Goal: Information Seeking & Learning: Check status

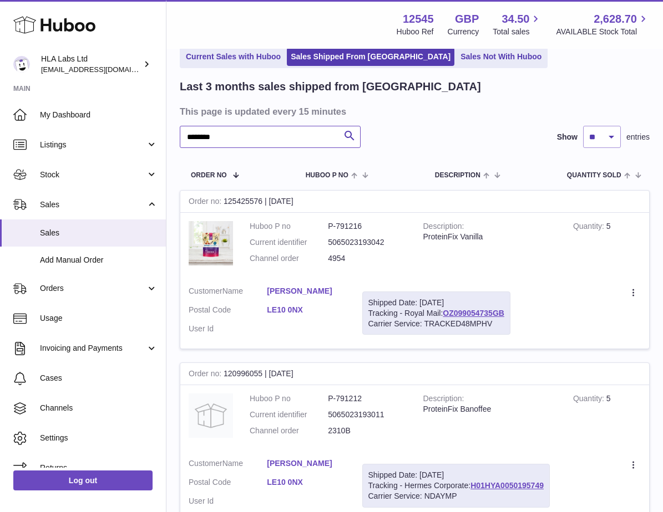
click at [247, 131] on input "********" at bounding box center [270, 137] width 181 height 22
type input "*"
click at [214, 135] on input "text" at bounding box center [270, 137] width 181 height 22
paste input "**********"
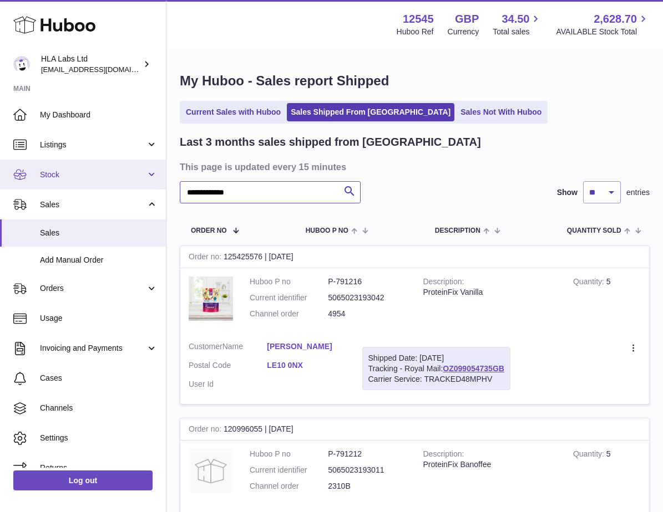
drag, startPoint x: 215, startPoint y: 190, endPoint x: 128, endPoint y: 181, distance: 87.5
click at [127, 180] on div "**********" at bounding box center [331, 339] width 663 height 679
type input "******"
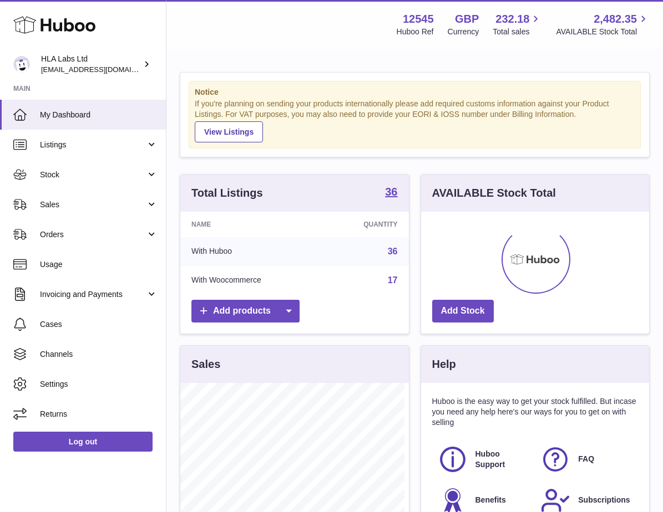
scroll to position [173, 224]
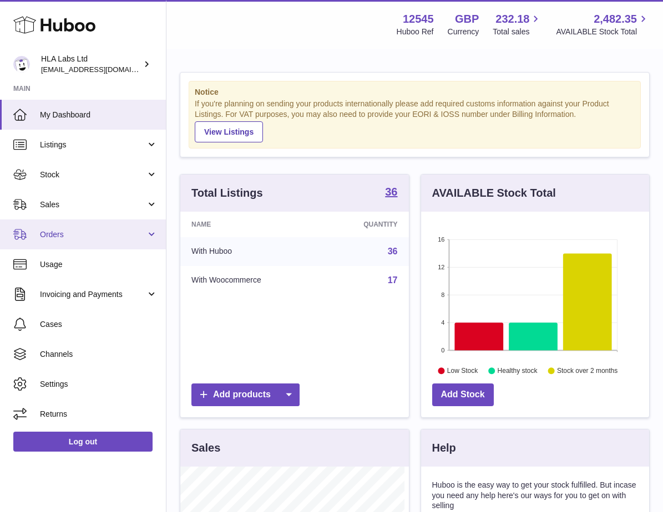
click at [63, 240] on span "Orders" at bounding box center [93, 235] width 106 height 11
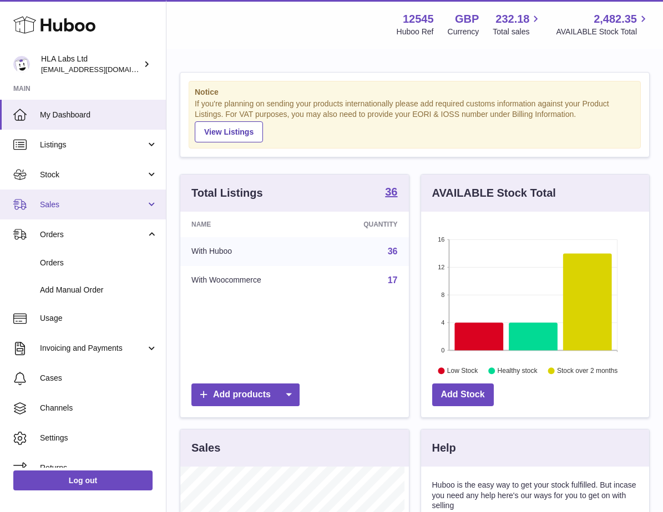
click at [52, 205] on span "Sales" at bounding box center [93, 205] width 106 height 11
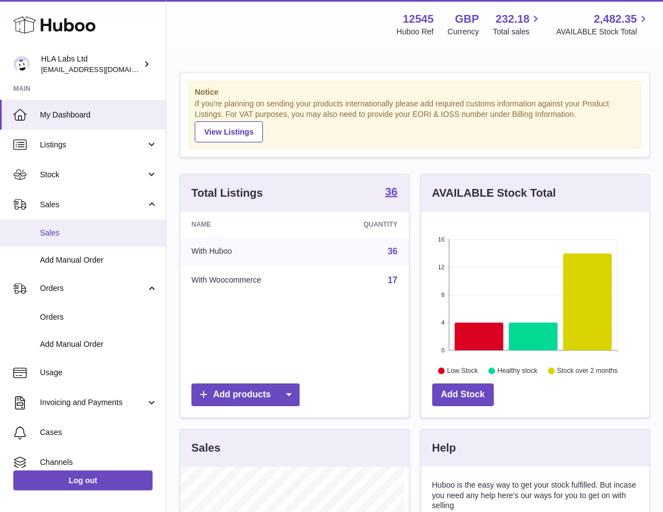
click at [53, 234] on span "Sales" at bounding box center [99, 233] width 118 height 11
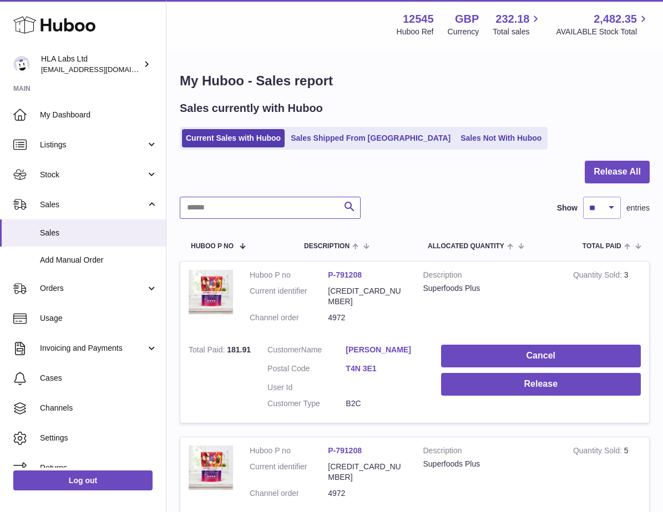
click at [237, 205] on input "text" at bounding box center [270, 208] width 181 height 22
paste input "**********"
type input "**********"
drag, startPoint x: 399, startPoint y: 402, endPoint x: 392, endPoint y: 392, distance: 12.2
click at [399, 400] on dl "Customer Name Yvette Tayler Postal Code T4N 3E1 User Id Customer Type B2C" at bounding box center [345, 380] width 157 height 70
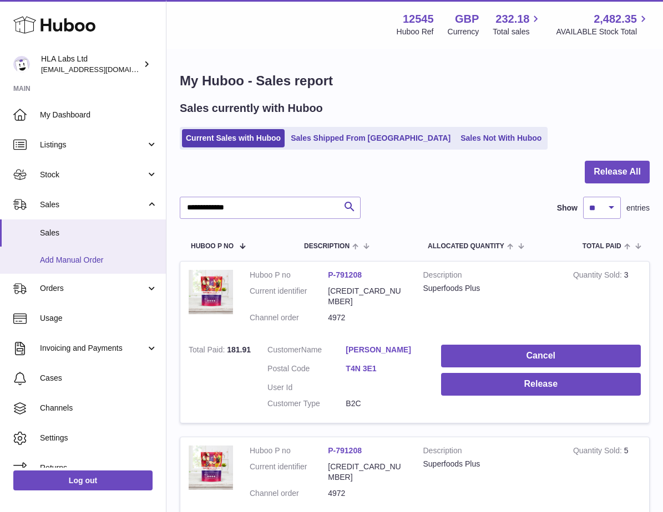
click at [65, 260] on span "Add Manual Order" at bounding box center [99, 260] width 118 height 11
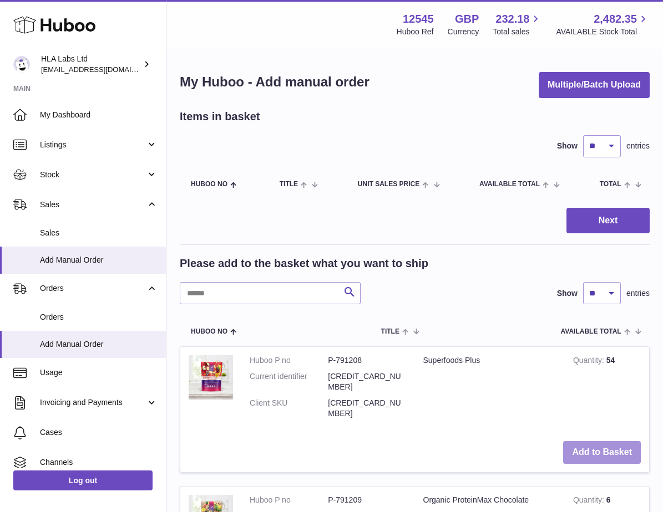
click at [613, 441] on button "Add to Basket" at bounding box center [602, 452] width 78 height 23
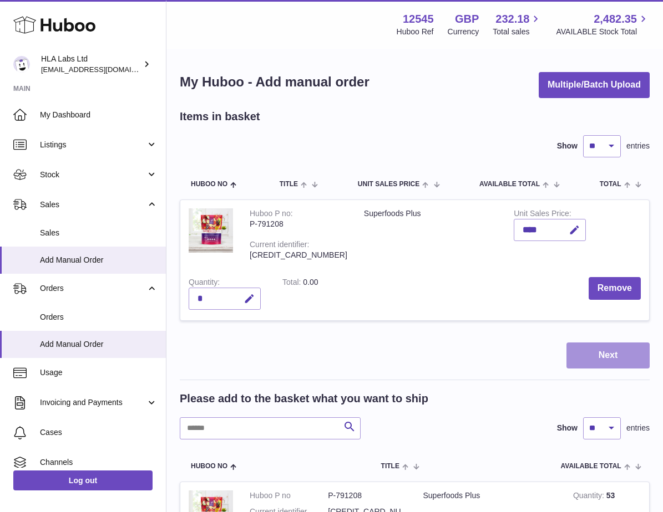
click at [603, 358] on button "Next" at bounding box center [607, 356] width 83 height 26
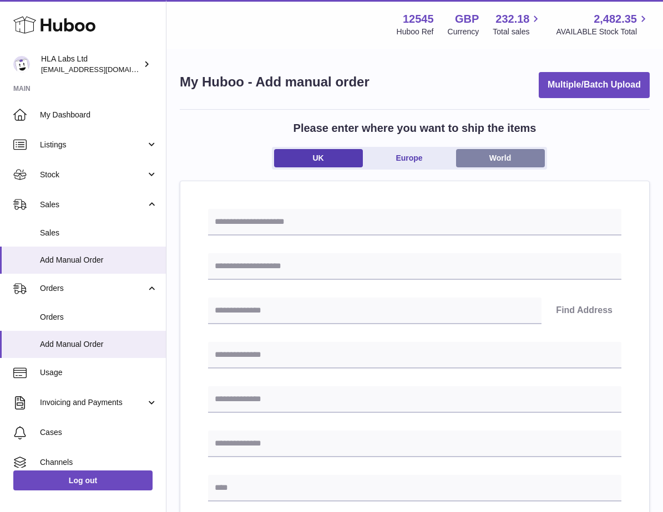
click at [516, 164] on link "World" at bounding box center [500, 158] width 89 height 18
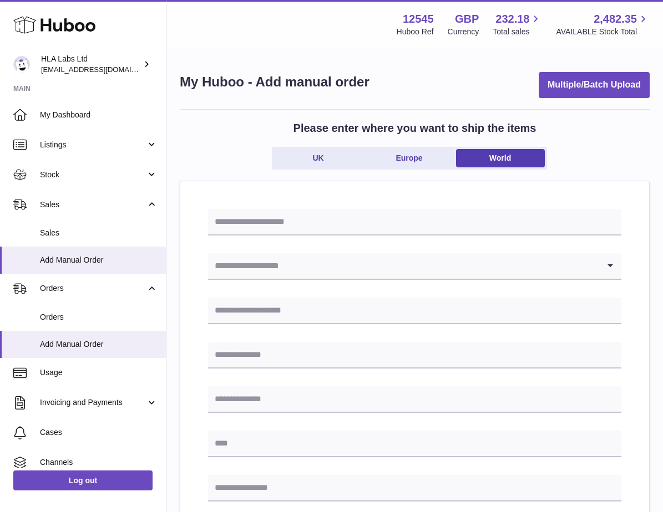
click at [271, 265] on input "Search for option" at bounding box center [403, 266] width 391 height 26
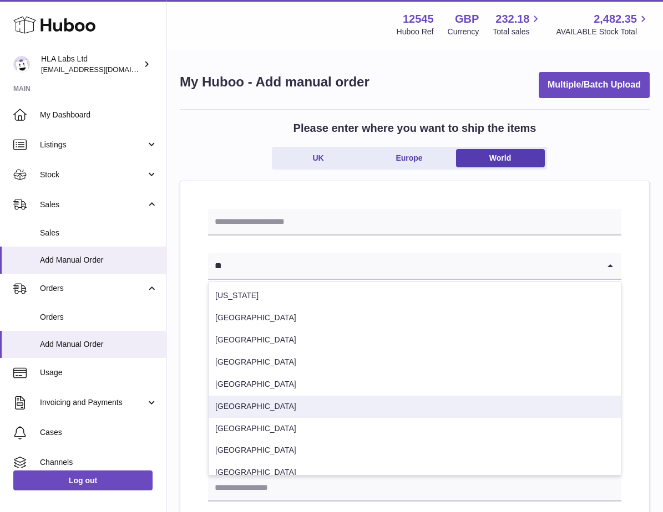
click at [241, 410] on li "[GEOGRAPHIC_DATA]" at bounding box center [415, 407] width 412 height 22
type input "**"
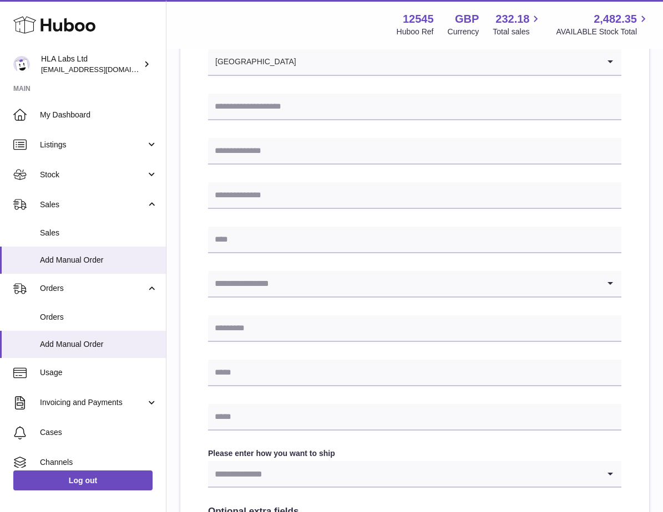
scroll to position [388, 0]
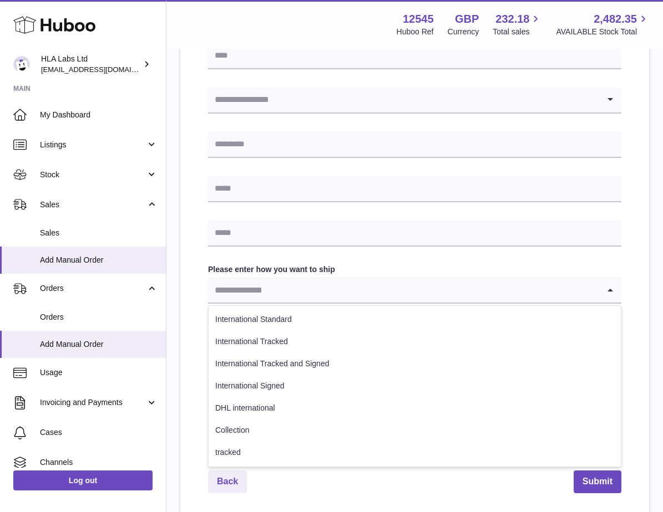
click at [268, 291] on input "Search for option" at bounding box center [403, 290] width 391 height 26
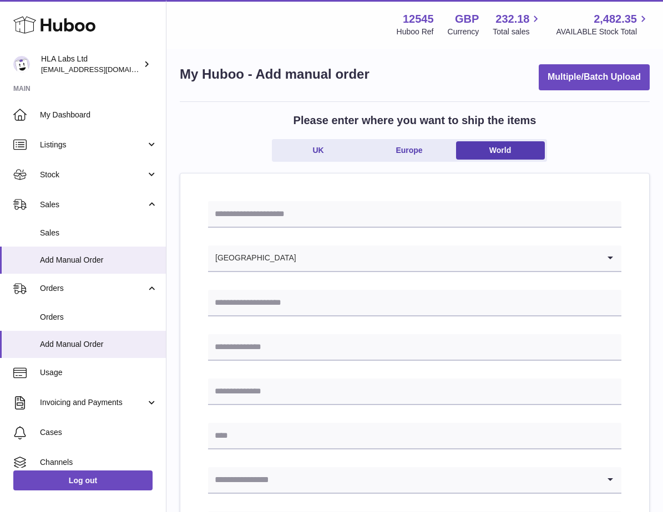
scroll to position [0, 0]
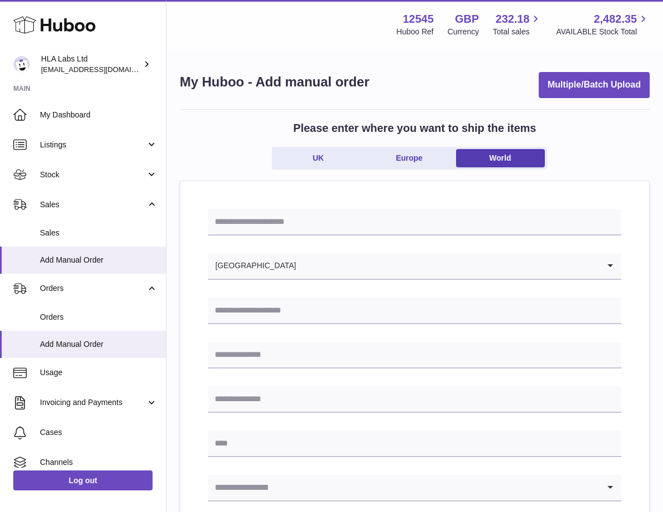
click at [322, 35] on div "Menu Huboo 12545 Huboo Ref GBP Currency 232.18 Total sales 2,482.35 AVAILABLE S…" at bounding box center [415, 25] width 470 height 26
click at [63, 232] on span "Sales" at bounding box center [99, 233] width 118 height 11
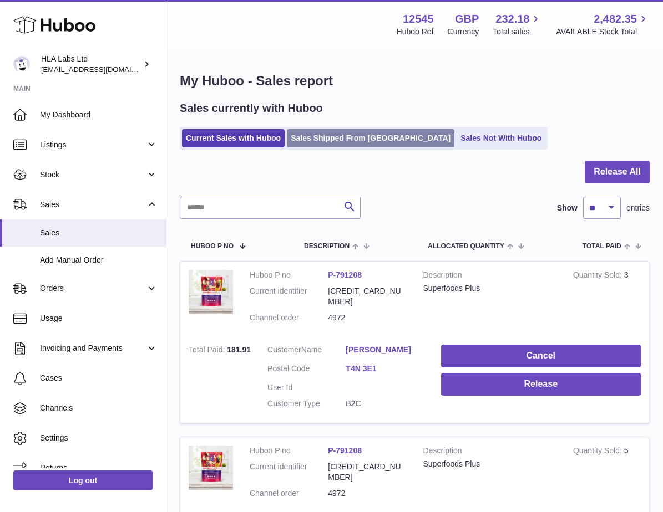
click at [342, 138] on link "Sales Shipped From [GEOGRAPHIC_DATA]" at bounding box center [370, 138] width 167 height 18
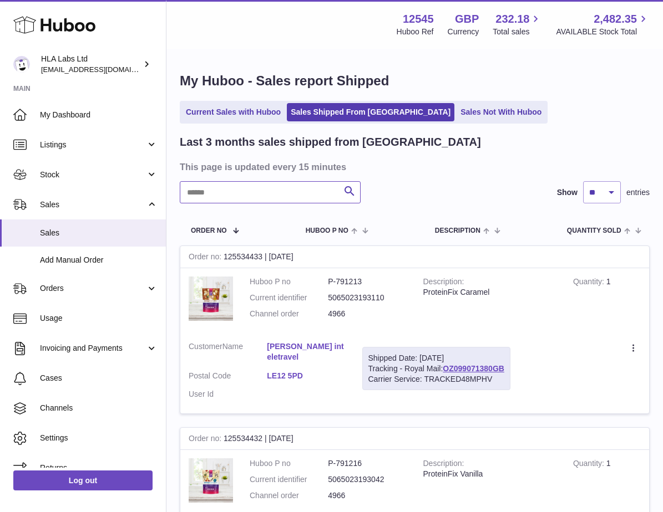
click at [235, 198] on input "text" at bounding box center [270, 192] width 181 height 22
paste input "**********"
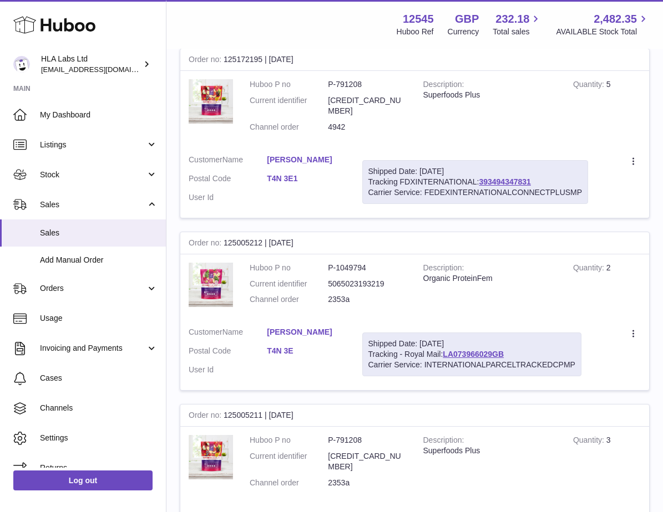
scroll to position [388, 0]
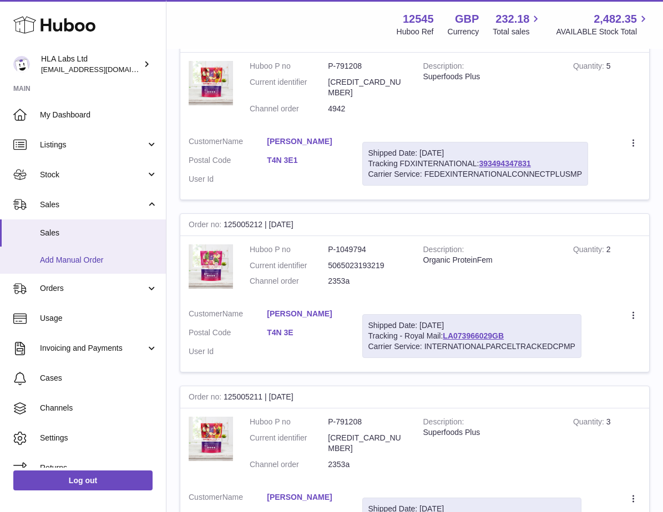
type input "**********"
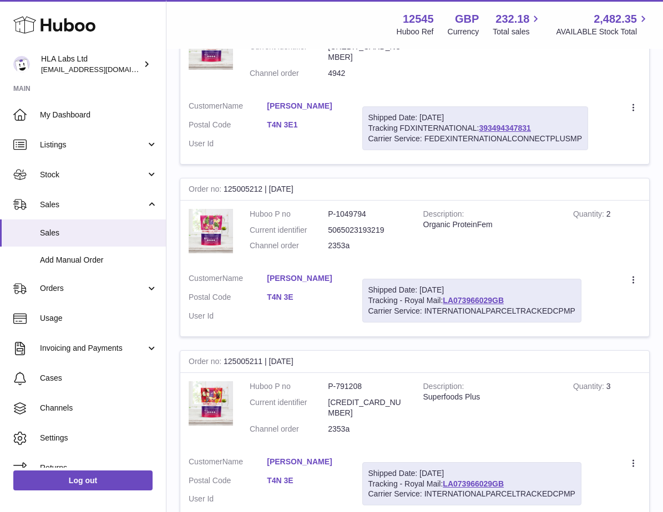
scroll to position [444, 0]
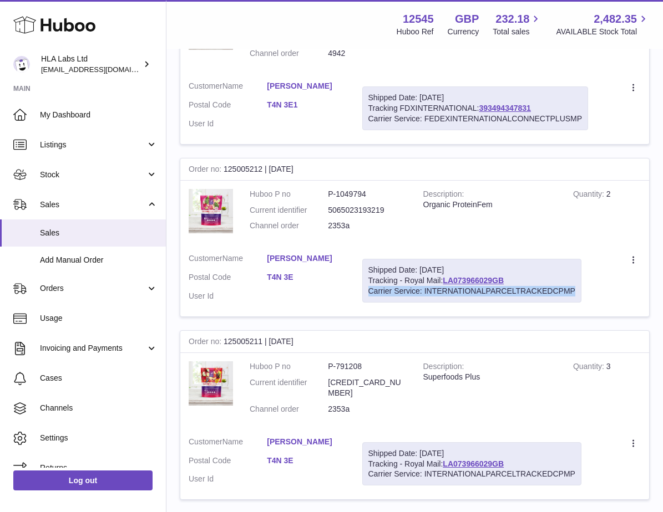
drag, startPoint x: 576, startPoint y: 344, endPoint x: 364, endPoint y: 343, distance: 211.3
click at [364, 303] on div "Shipped Date: [DATE] Tracking - Royal Mail: LA073966029GB Carrier Service: INTE…" at bounding box center [471, 281] width 219 height 44
drag, startPoint x: 364, startPoint y: 343, endPoint x: 415, endPoint y: 370, distance: 57.3
drag, startPoint x: 312, startPoint y: 220, endPoint x: 272, endPoint y: 221, distance: 39.9
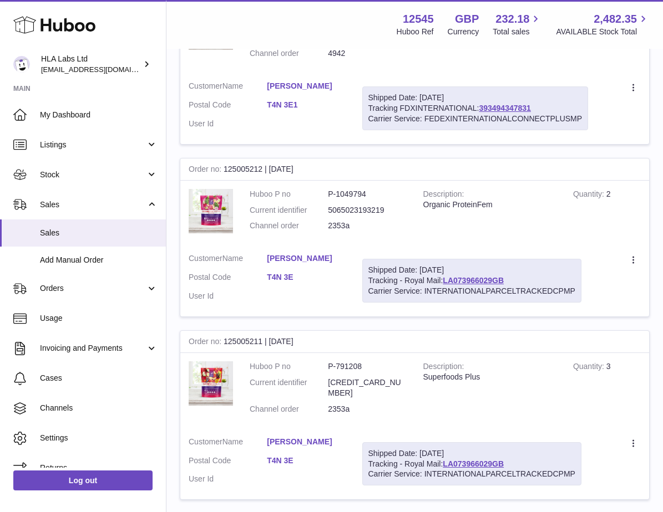
click at [272, 181] on div "Order no 125005212 | [DATE]" at bounding box center [414, 170] width 469 height 22
copy div "[DATE]"
drag, startPoint x: 362, startPoint y: 276, endPoint x: 331, endPoint y: 275, distance: 31.7
click at [331, 231] on dd "2353a" at bounding box center [367, 226] width 78 height 11
copy dd "2353a"
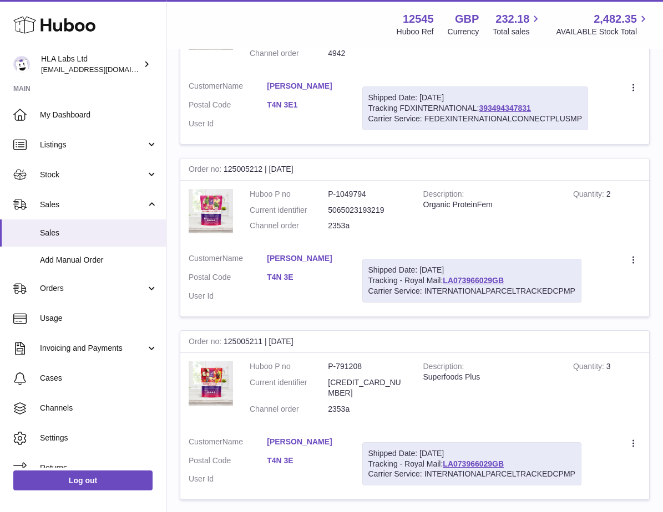
click at [409, 246] on td "Huboo P no P-1049794 Current identifier 5065023193219 Channel order 2353a" at bounding box center [328, 213] width 174 height 65
drag, startPoint x: 577, startPoint y: 342, endPoint x: 364, endPoint y: 340, distance: 213.0
click at [364, 303] on div "Shipped Date: [DATE] Tracking - Royal Mail: LA073966029GB Carrier Service: INTE…" at bounding box center [471, 281] width 219 height 44
copy div "Carrier Service: INTERNATIONALPARCELTRACKEDCPMP"
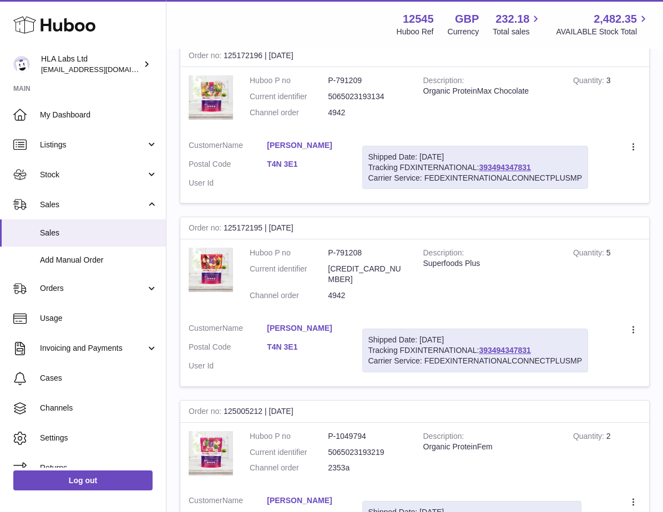
scroll to position [222, 0]
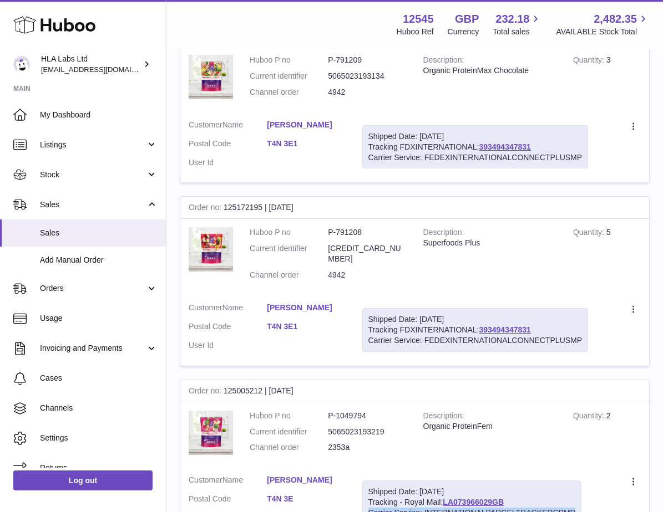
click at [338, 313] on link "[PERSON_NAME]" at bounding box center [306, 308] width 78 height 11
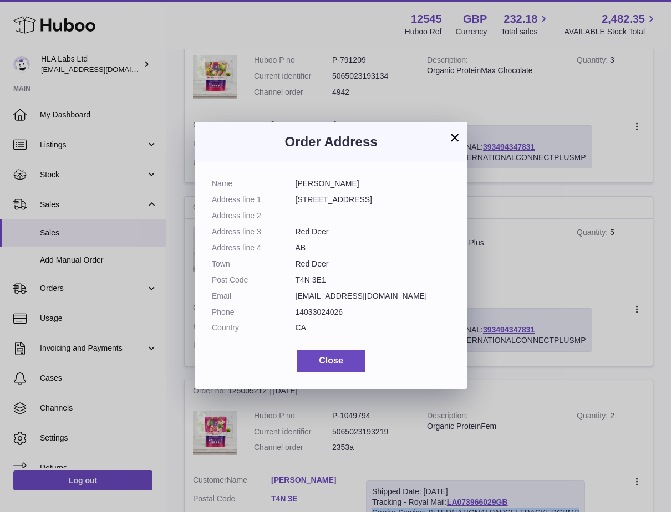
drag, startPoint x: 456, startPoint y: 137, endPoint x: 455, endPoint y: 145, distance: 7.8
click at [455, 138] on button "×" at bounding box center [454, 137] width 13 height 13
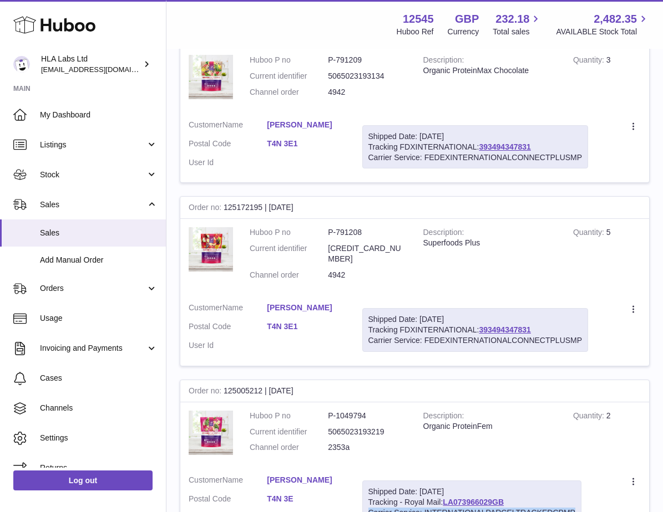
drag, startPoint x: 358, startPoint y: 291, endPoint x: 329, endPoint y: 298, distance: 29.6
click at [329, 286] on dl "Huboo P no P-791208 Current identifier [CREDIT_CARD_NUMBER] Channel order 4942" at bounding box center [328, 256] width 157 height 59
drag, startPoint x: 329, startPoint y: 298, endPoint x: 306, endPoint y: 236, distance: 66.5
click at [306, 219] on div "Order no 125172195 | [DATE]" at bounding box center [414, 208] width 469 height 22
drag, startPoint x: 309, startPoint y: 237, endPoint x: 273, endPoint y: 238, distance: 36.1
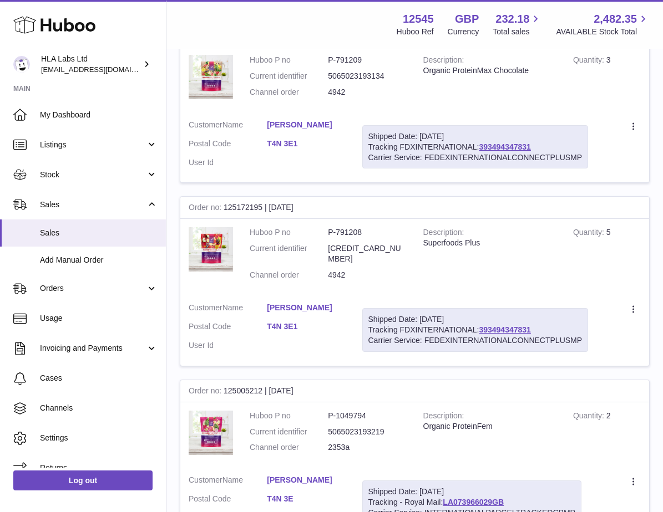
click at [273, 219] on div "Order no 125172195 | [DATE]" at bounding box center [414, 208] width 469 height 22
copy div "[DATE]"
click at [347, 286] on dl "Huboo P no P-791208 Current identifier [CREDIT_CARD_NUMBER] Channel order 4942" at bounding box center [328, 256] width 157 height 59
drag, startPoint x: 347, startPoint y: 289, endPoint x: 353, endPoint y: 301, distance: 13.1
click at [353, 281] on dd "4942" at bounding box center [367, 275] width 78 height 11
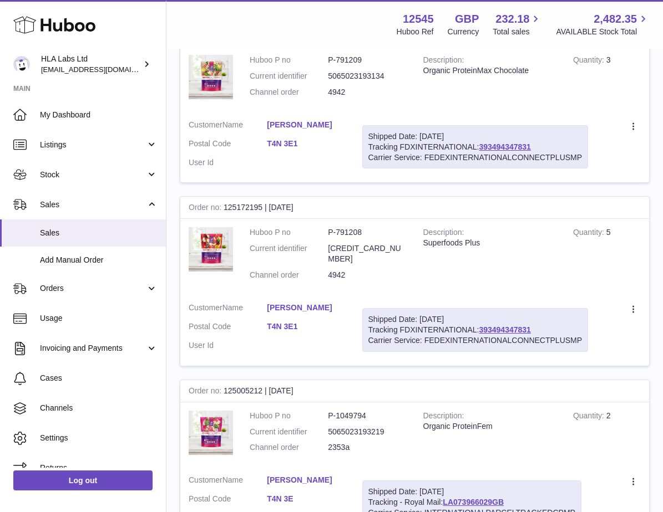
click at [321, 286] on dl "Huboo P no P-791208 Current identifier [CREDIT_CARD_NUMBER] Channel order 4942" at bounding box center [328, 256] width 157 height 59
copy dl "4942"
click at [352, 363] on td "Customer Name [PERSON_NAME] Postal Code T4N 3E1 User Id" at bounding box center [267, 330] width 174 height 72
drag, startPoint x: 581, startPoint y: 359, endPoint x: 440, endPoint y: 345, distance: 141.1
click at [440, 345] on div "Shipped Date: [DATE] Tracking FDXINTERNATIONAL: 393494347831 Carrier Service: F…" at bounding box center [475, 330] width 226 height 44
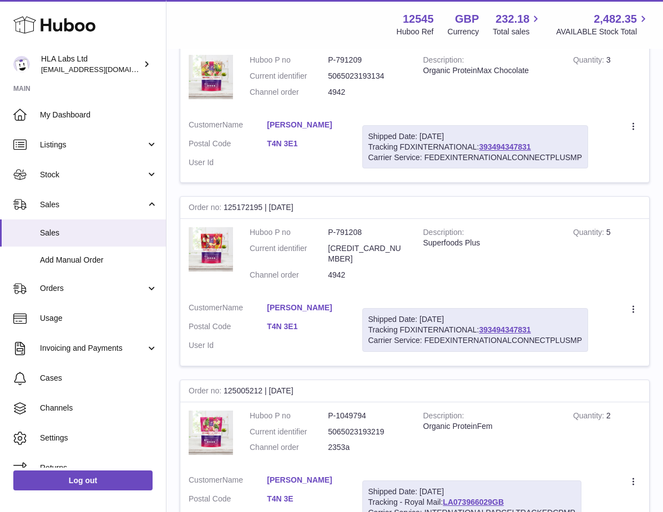
drag, startPoint x: 440, startPoint y: 345, endPoint x: 418, endPoint y: 418, distance: 76.1
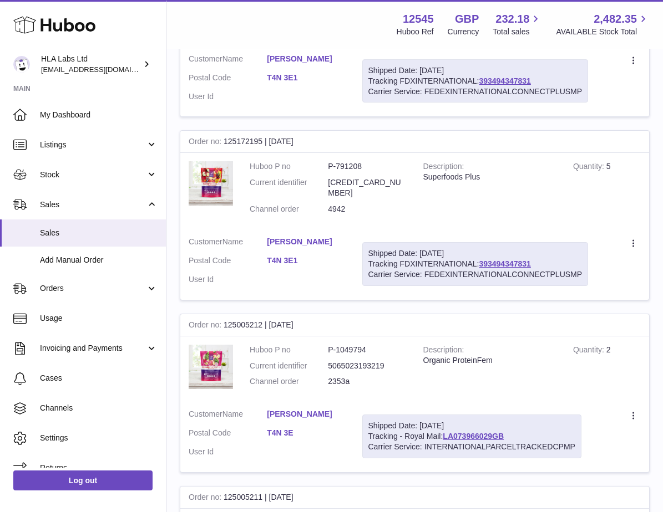
scroll to position [277, 0]
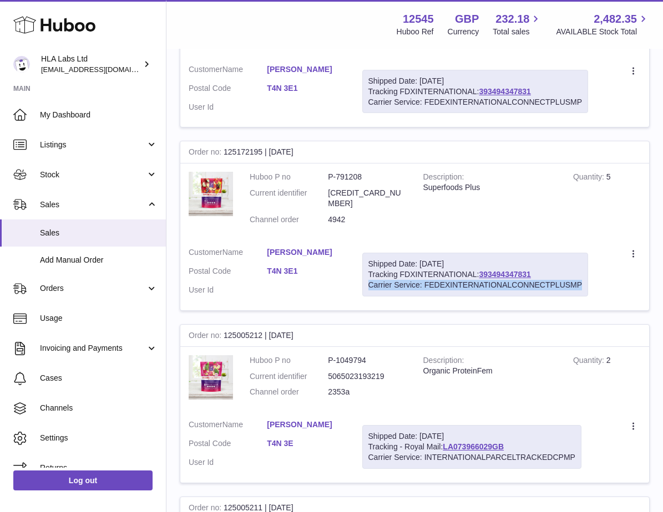
drag, startPoint x: 582, startPoint y: 304, endPoint x: 367, endPoint y: 305, distance: 214.6
click at [367, 297] on div "Shipped Date: [DATE] Tracking FDXINTERNATIONAL: 393494347831 Carrier Service: F…" at bounding box center [475, 275] width 226 height 44
copy div "Carrier Service: FEDEXINTERNATIONALCONNECTPLUSMP"
